Goal: Check status

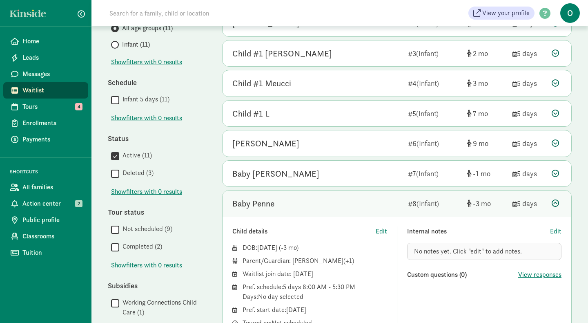
scroll to position [113, 0]
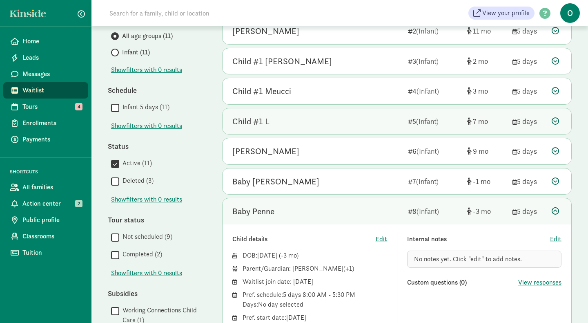
click at [265, 117] on div "Child #1 L" at bounding box center [250, 121] width 37 height 13
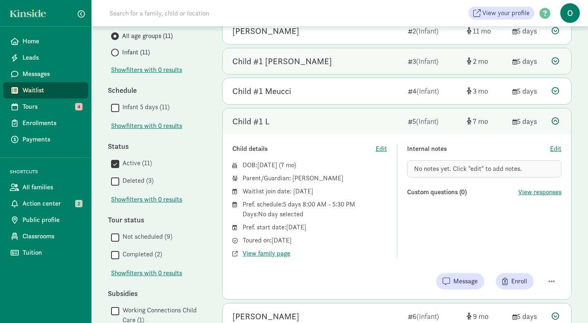
click at [274, 64] on div "Child #1 Scott" at bounding box center [282, 61] width 100 height 13
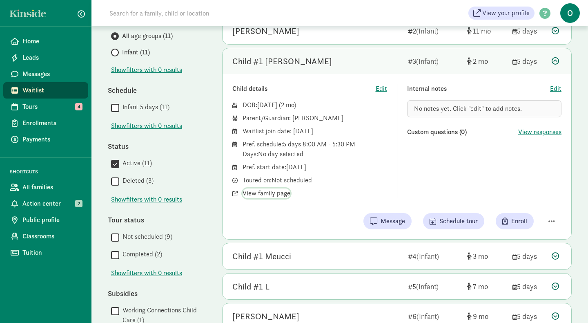
click at [268, 191] on span "View family page" at bounding box center [267, 193] width 48 height 10
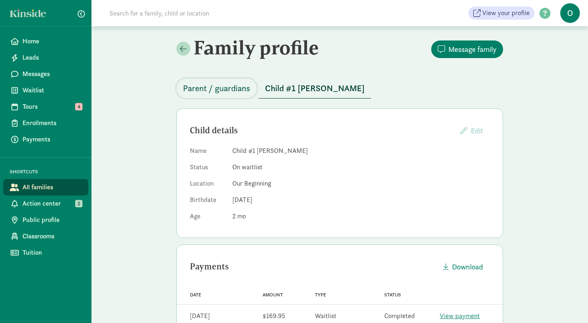
click at [238, 92] on span "Parent / guardians" at bounding box center [216, 88] width 67 height 13
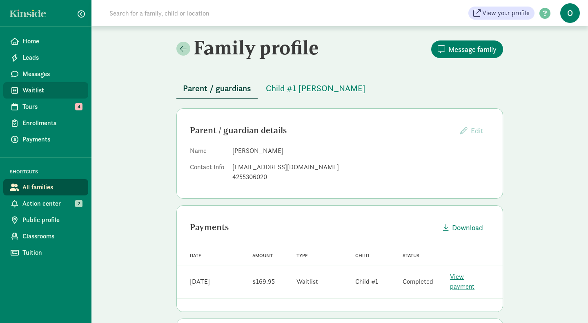
click at [57, 96] on link "Waitlist" at bounding box center [45, 90] width 85 height 16
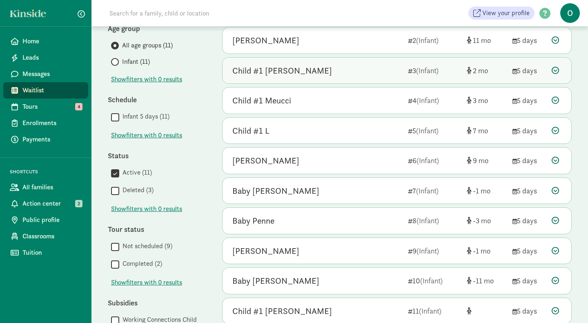
scroll to position [106, 0]
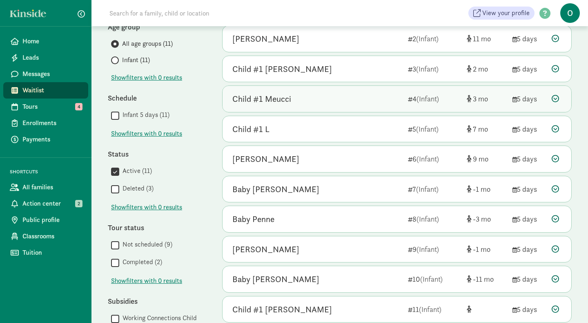
click at [269, 97] on div "Child #1 Meucci" at bounding box center [261, 98] width 59 height 13
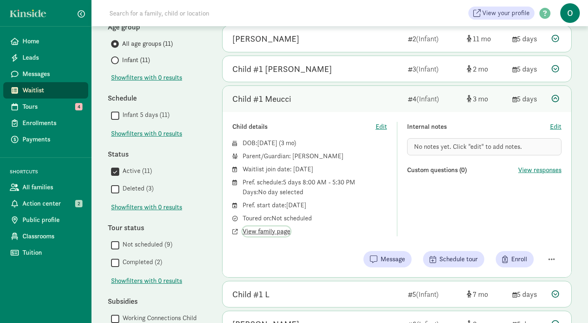
click at [280, 232] on span "View family page" at bounding box center [267, 231] width 48 height 10
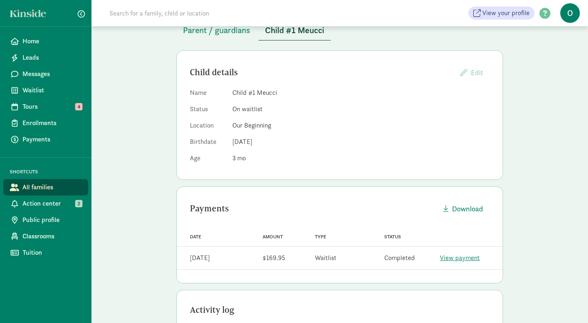
scroll to position [58, 0]
